Goal: Transaction & Acquisition: Obtain resource

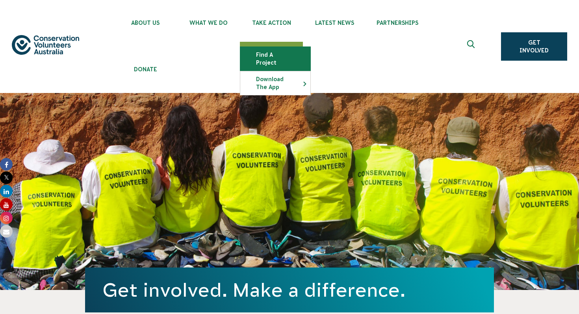
click at [273, 56] on link "Find a project" at bounding box center [275, 59] width 70 height 24
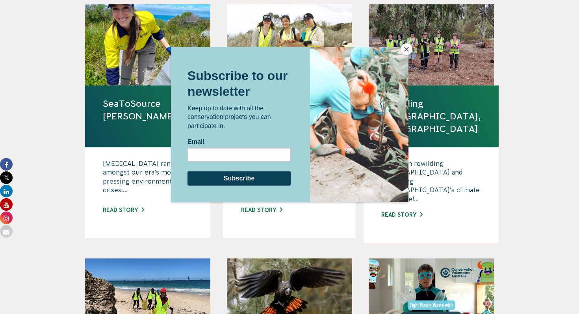
scroll to position [553, 0]
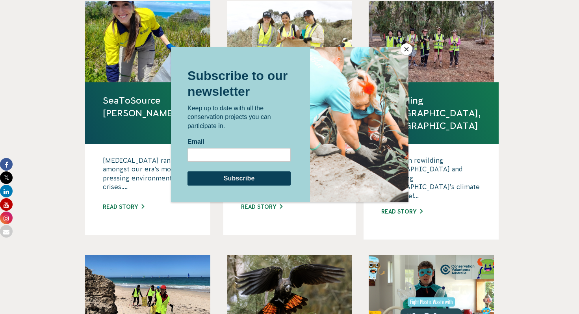
click at [408, 51] on button "Close" at bounding box center [406, 49] width 12 height 12
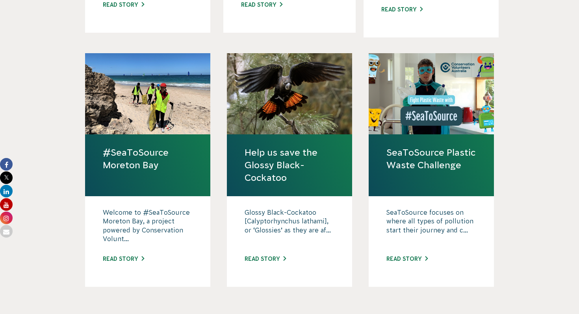
scroll to position [755, 0]
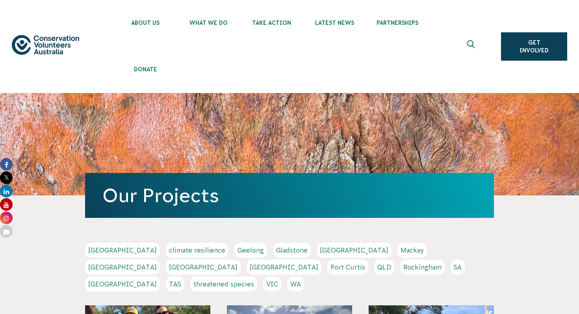
scroll to position [228, 0]
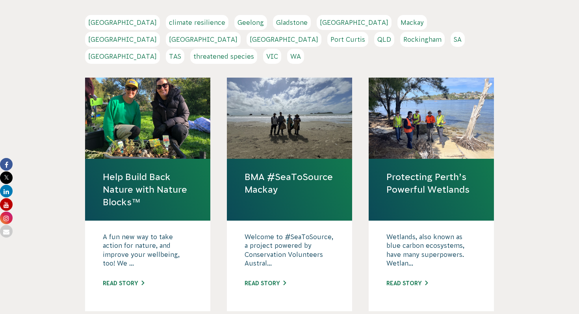
click at [317, 18] on link "Hobart" at bounding box center [354, 22] width 75 height 15
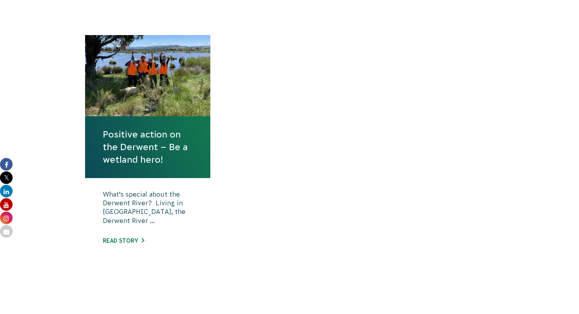
scroll to position [308, 0]
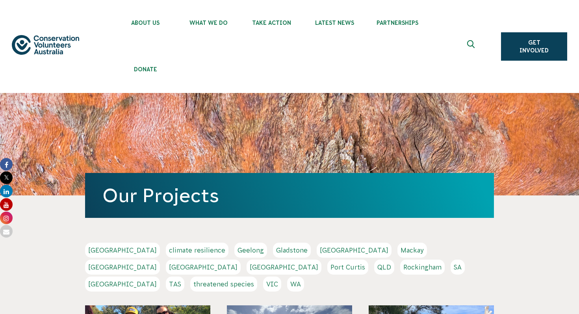
scroll to position [228, 0]
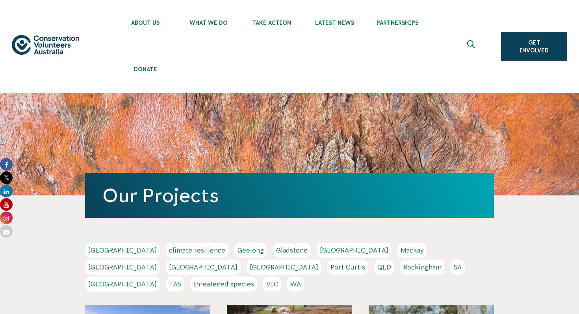
scroll to position [755, 0]
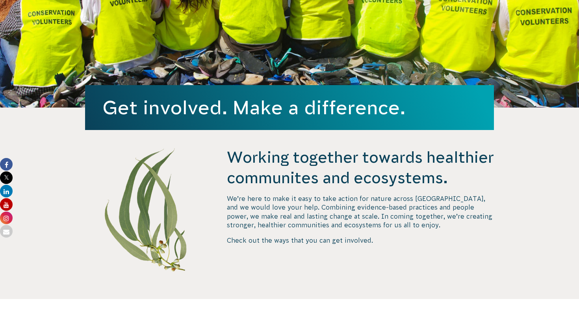
scroll to position [183, 0]
